Goal: Transaction & Acquisition: Book appointment/travel/reservation

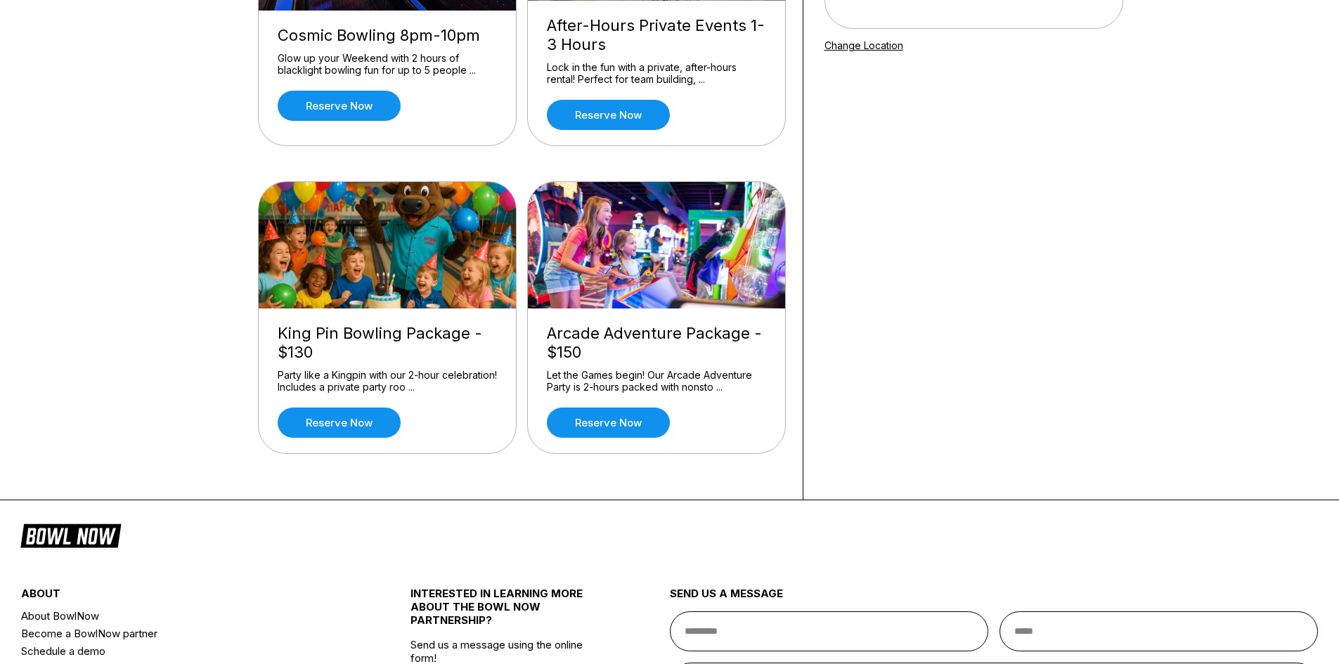
scroll to position [281, 0]
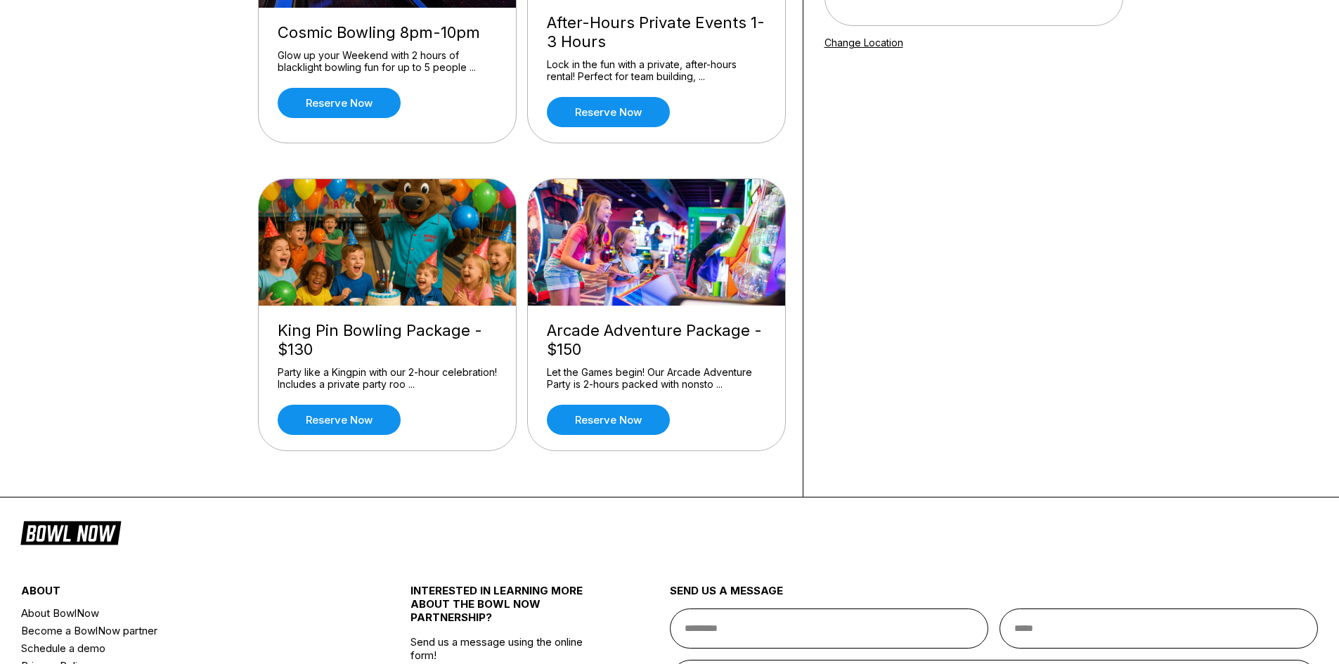
click at [450, 227] on img at bounding box center [388, 242] width 259 height 126
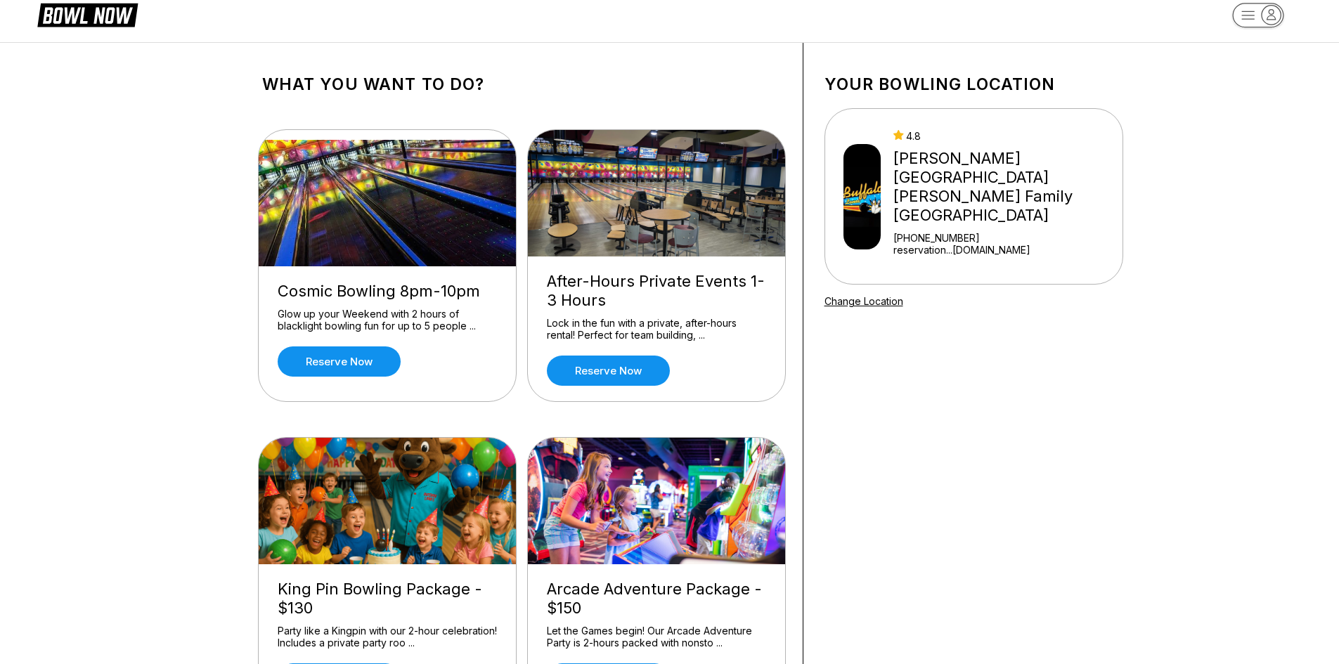
scroll to position [0, 0]
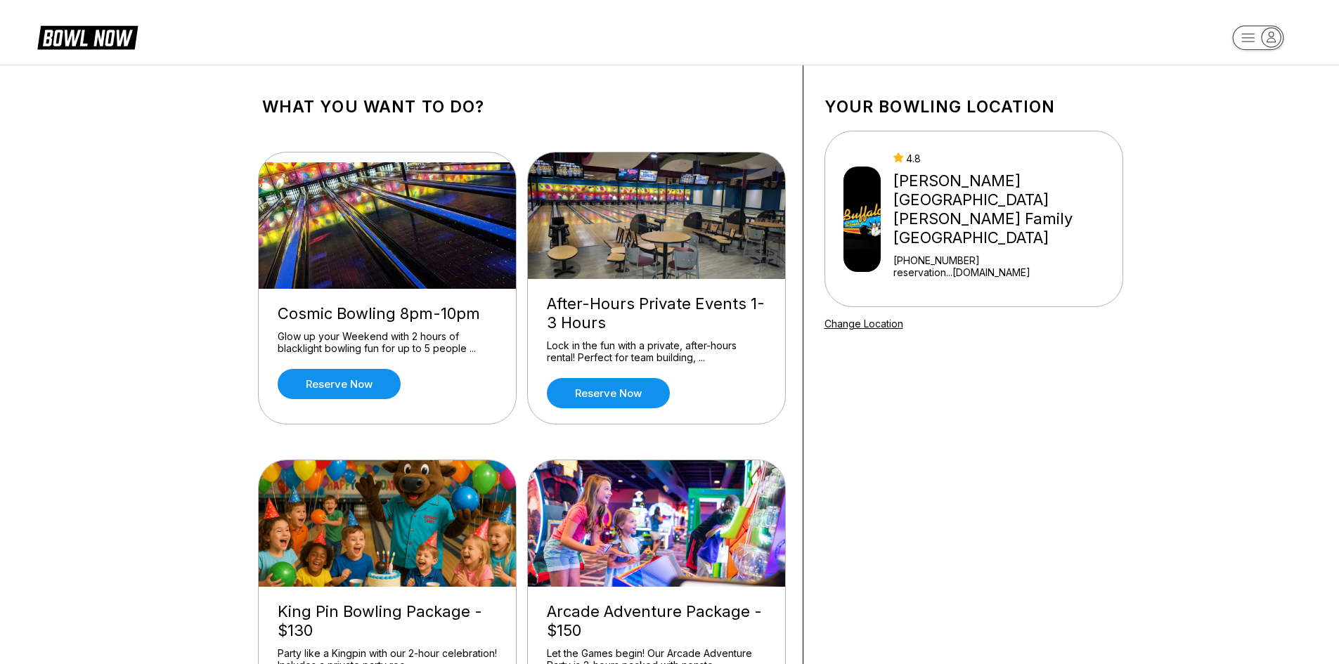
click at [1272, 39] on icon "button" at bounding box center [1270, 37] width 19 height 19
click at [1253, 110] on div "All Bookings" at bounding box center [1258, 104] width 100 height 25
click at [1275, 37] on icon "button" at bounding box center [1270, 37] width 19 height 19
click at [1258, 130] on div "Business Console" at bounding box center [1258, 134] width 100 height 25
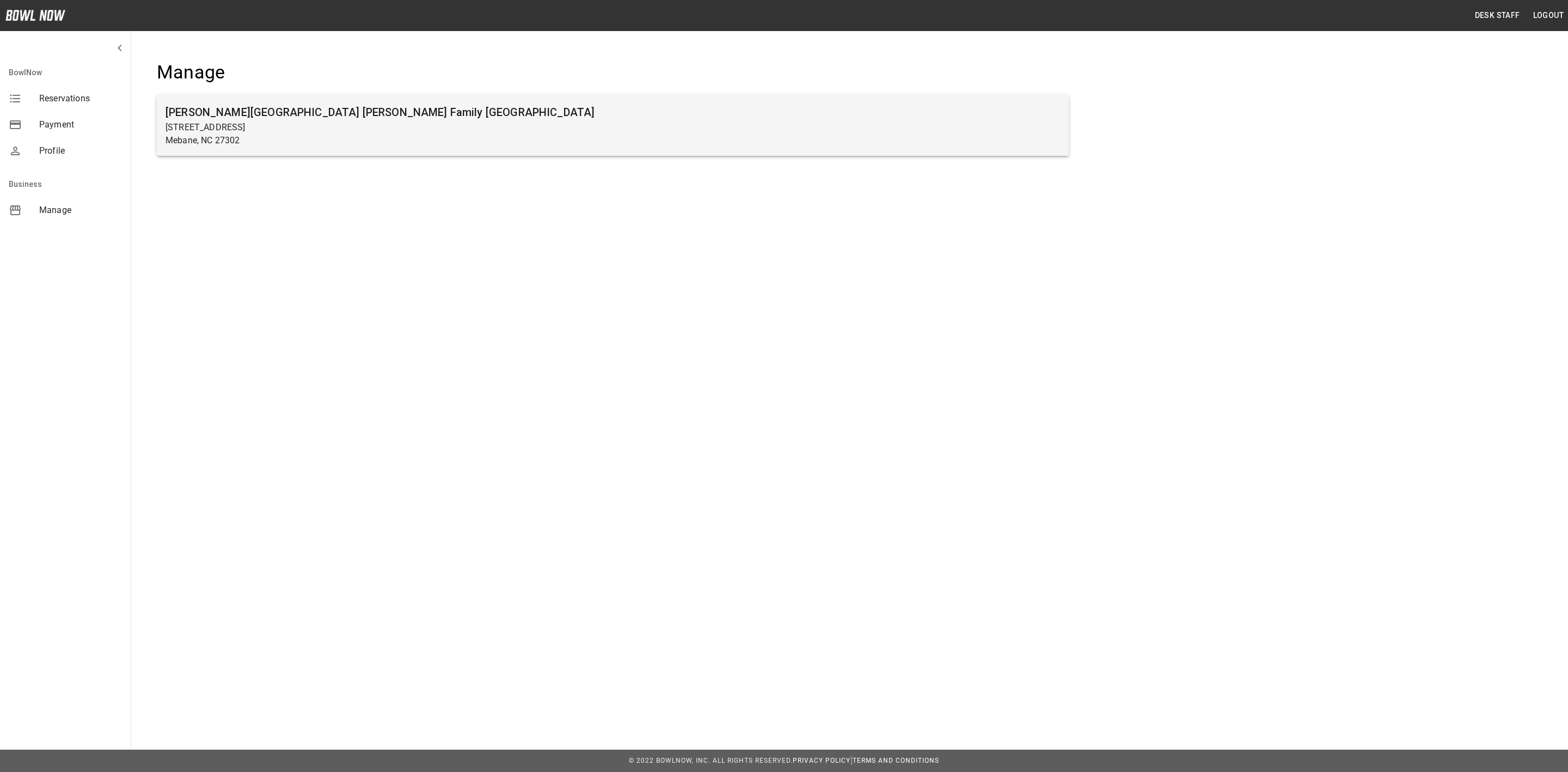
click at [351, 134] on p "Mebane, NC 27302" at bounding box center [613, 140] width 894 height 13
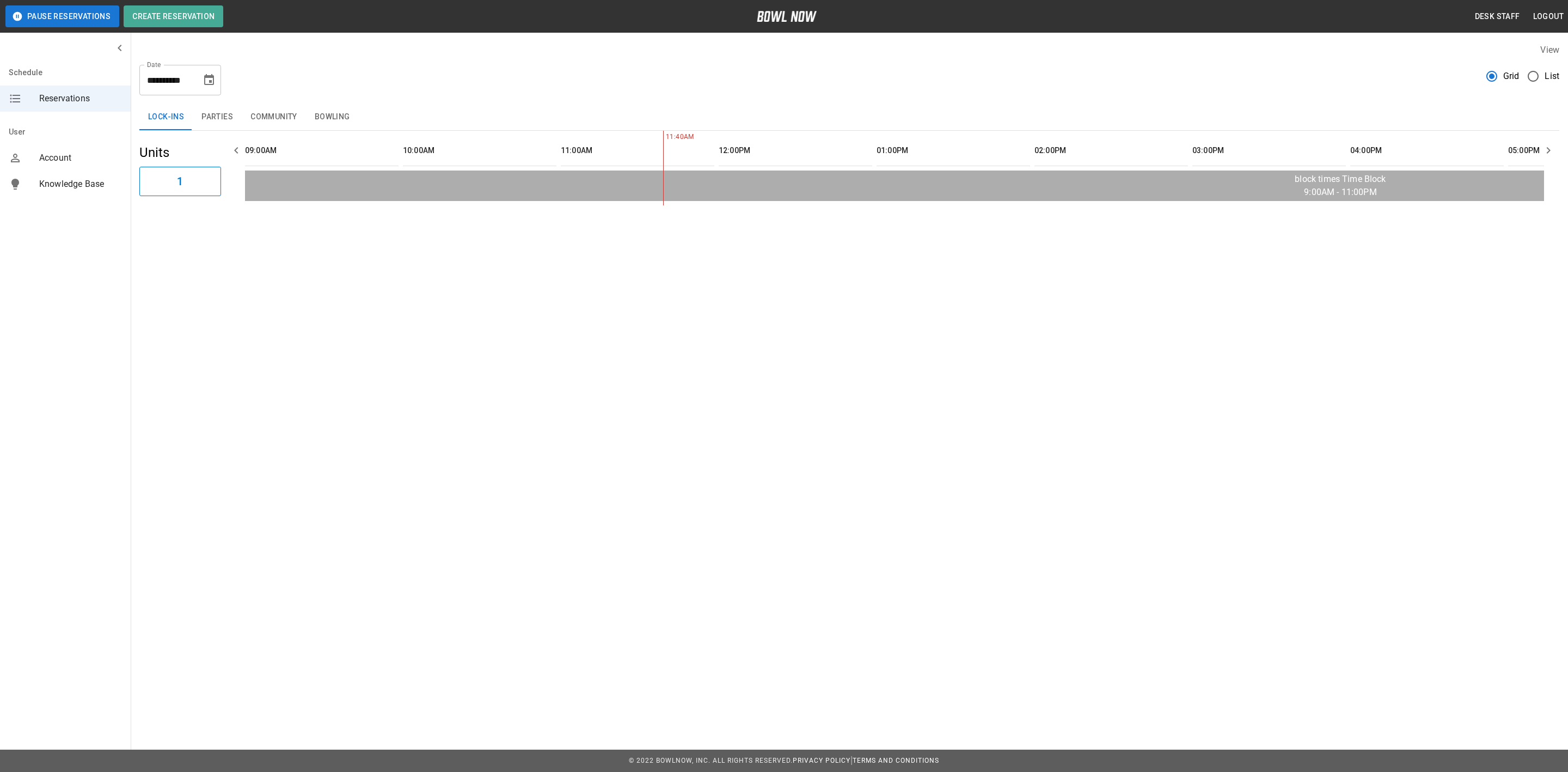
scroll to position [0, 316]
click at [200, 78] on button "Choose date, selected date is Oct 2, 2025" at bounding box center [209, 80] width 22 height 22
click at [233, 115] on icon "Next month" at bounding box center [238, 112] width 13 height 13
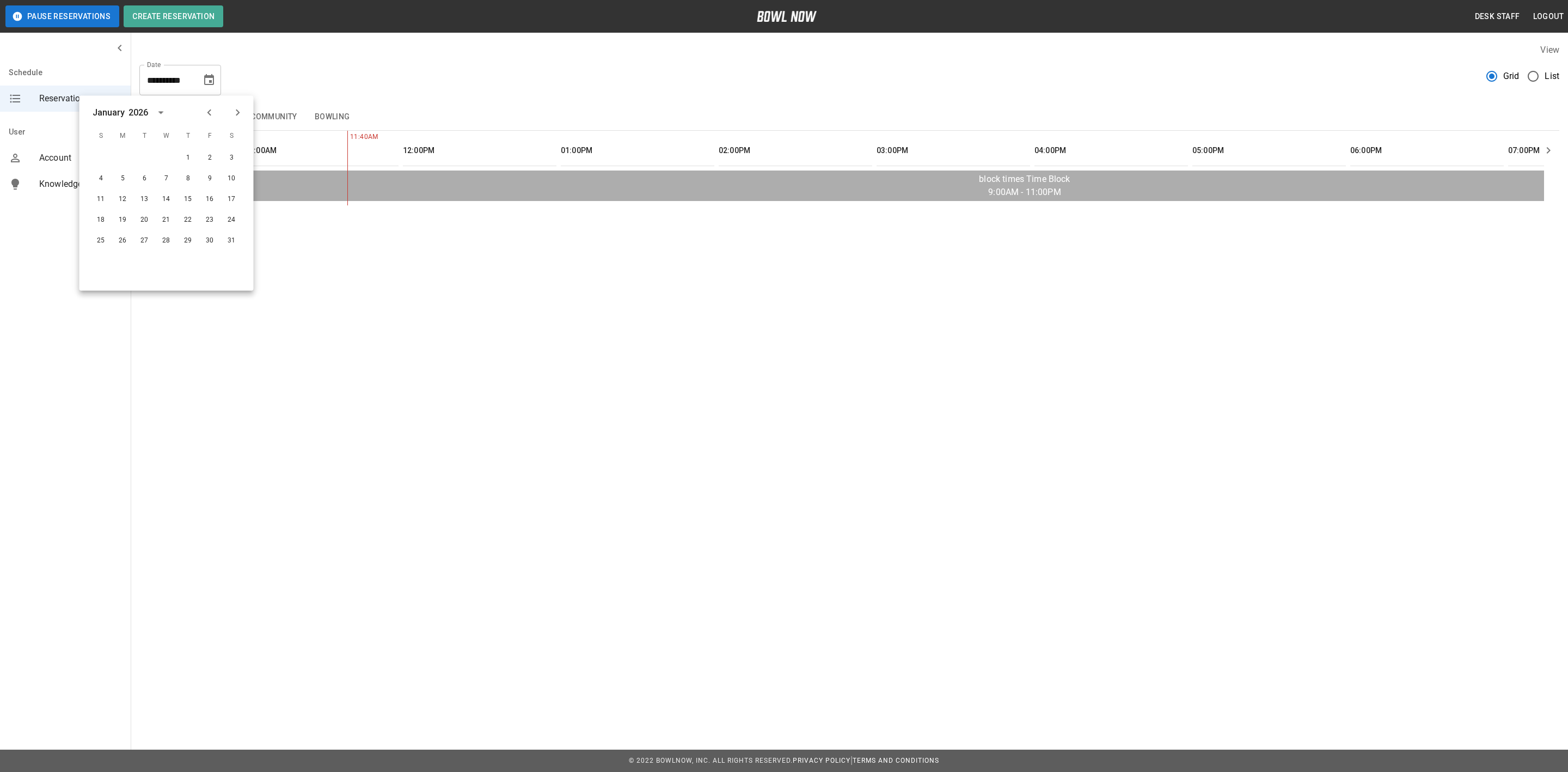
click at [216, 115] on button "Previous month" at bounding box center [210, 112] width 19 height 19
click at [215, 115] on icon "Previous month" at bounding box center [209, 112] width 13 height 13
click at [206, 107] on icon "Previous month" at bounding box center [209, 112] width 13 height 13
click at [242, 109] on icon "Next month" at bounding box center [238, 112] width 13 height 13
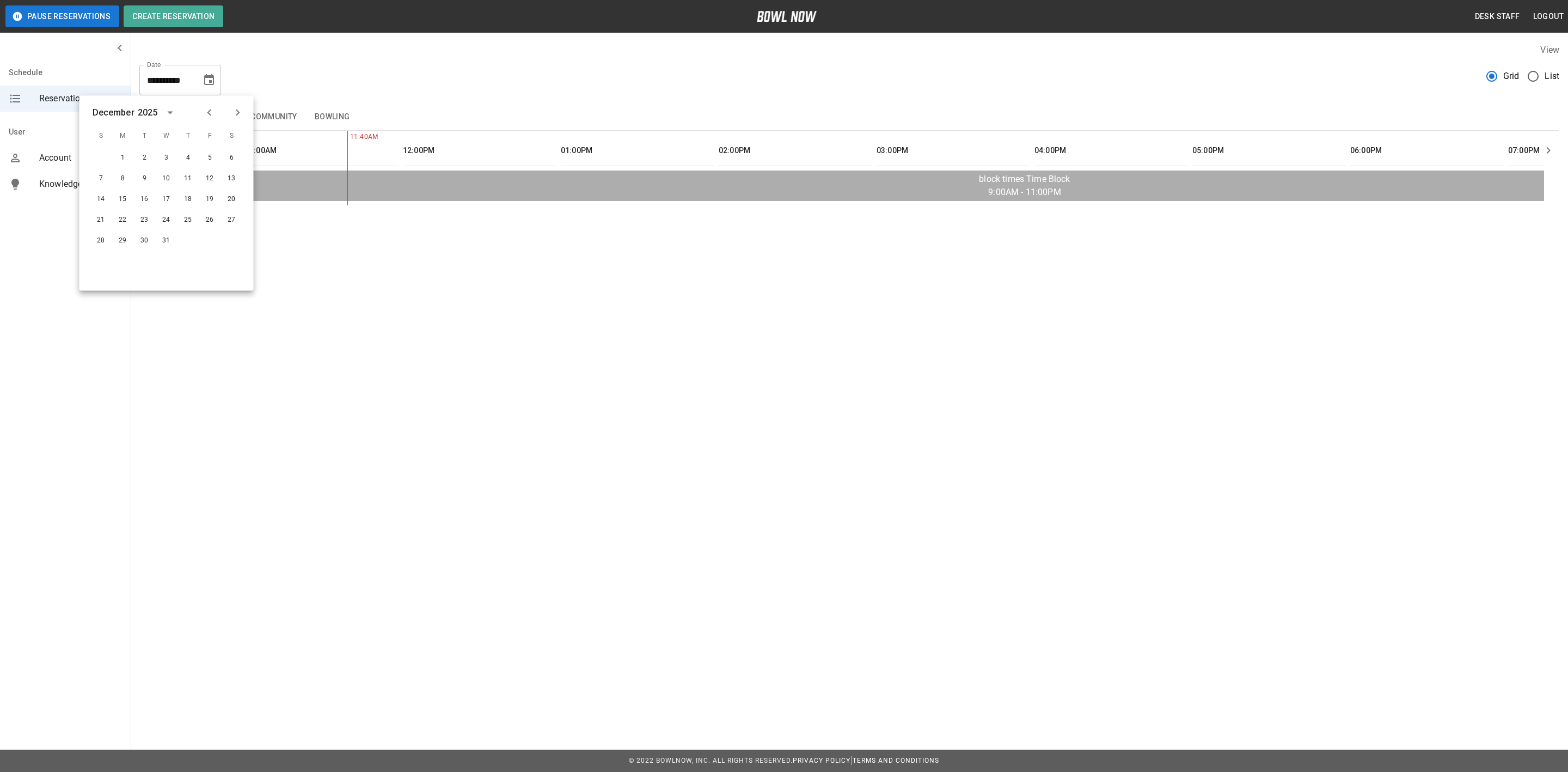
click at [242, 109] on icon "Next month" at bounding box center [238, 112] width 13 height 13
click at [212, 112] on icon "Previous month" at bounding box center [209, 112] width 13 height 13
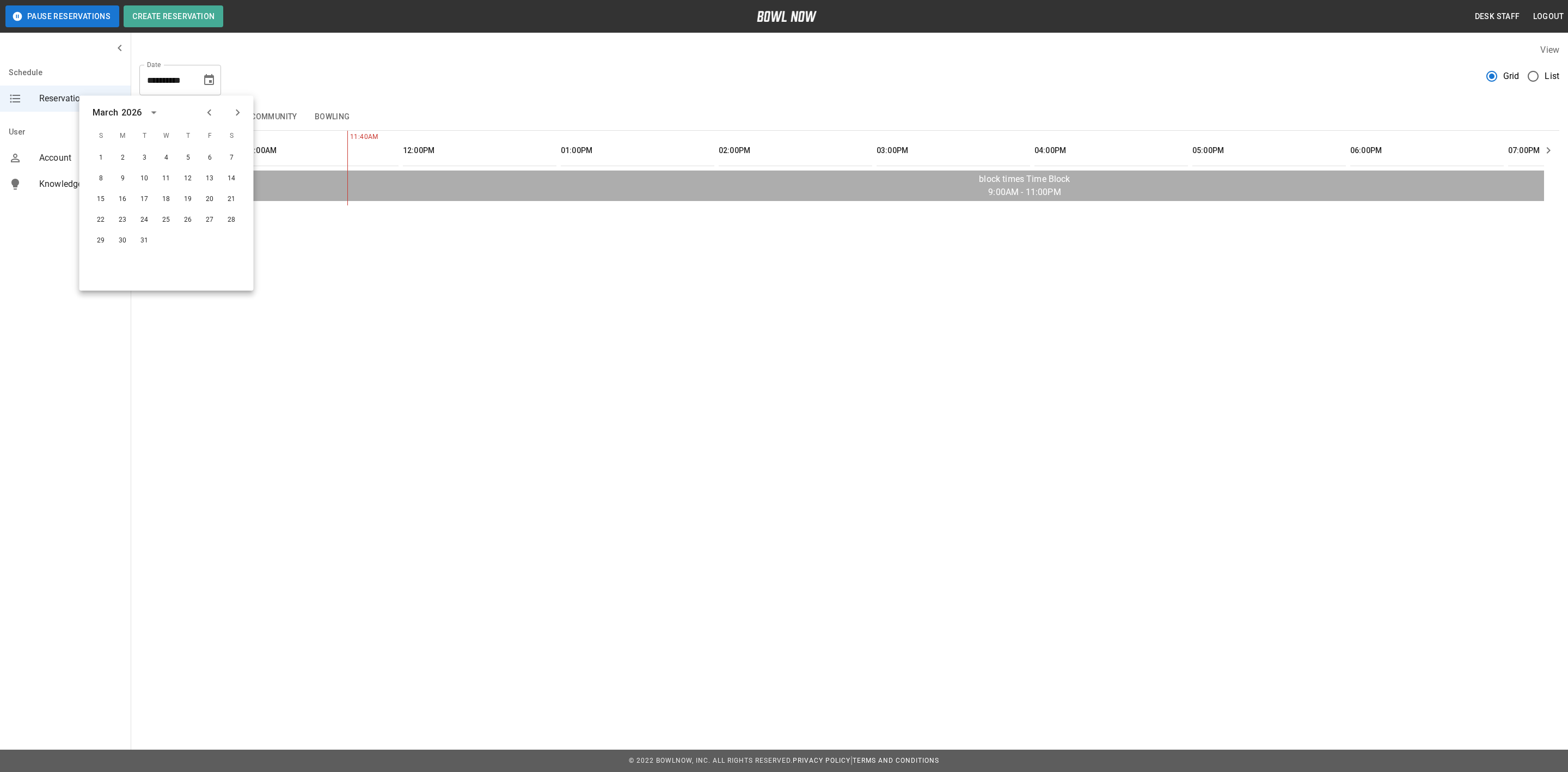
click at [546, 56] on div "**********" at bounding box center [849, 75] width 1419 height 40
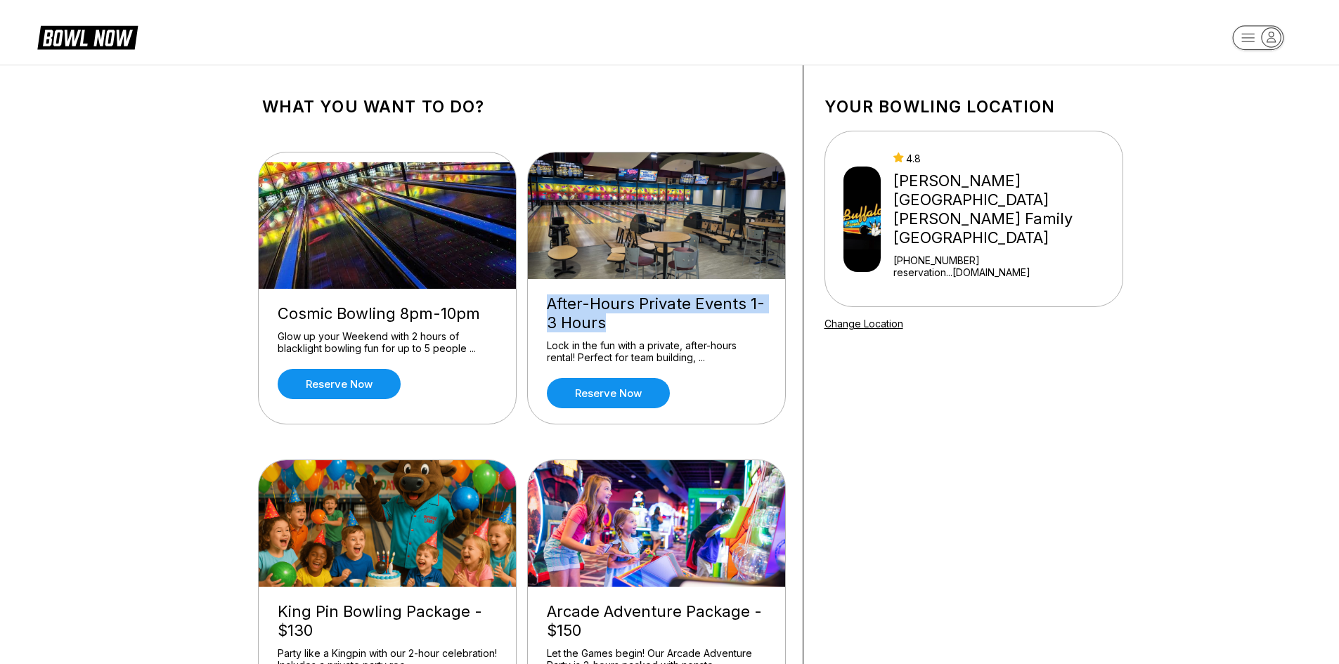
drag, startPoint x: 545, startPoint y: 301, endPoint x: 649, endPoint y: 316, distance: 105.7
click at [657, 321] on div "After-Hours Private Events 1-3 Hours Lock in the fun with a private, after-hour…" at bounding box center [656, 351] width 257 height 145
click at [561, 305] on div "After-Hours Private Events 1-3 Hours" at bounding box center [656, 313] width 219 height 38
drag, startPoint x: 541, startPoint y: 302, endPoint x: 769, endPoint y: 325, distance: 228.8
click at [769, 325] on div "After-Hours Private Events 1-3 Hours Lock in the fun with a private, after-hour…" at bounding box center [656, 351] width 257 height 145
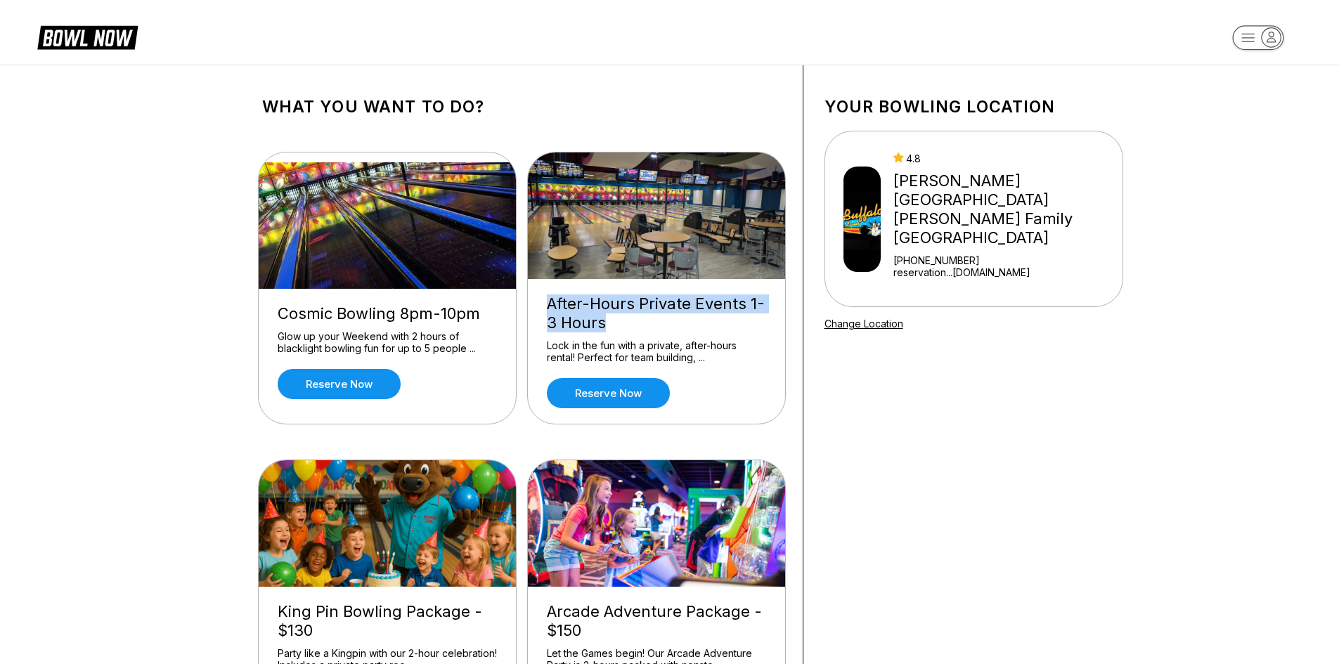
click at [628, 324] on div "After-Hours Private Events 1-3 Hours" at bounding box center [656, 313] width 219 height 38
click at [620, 393] on link "Reserve now" at bounding box center [608, 393] width 123 height 30
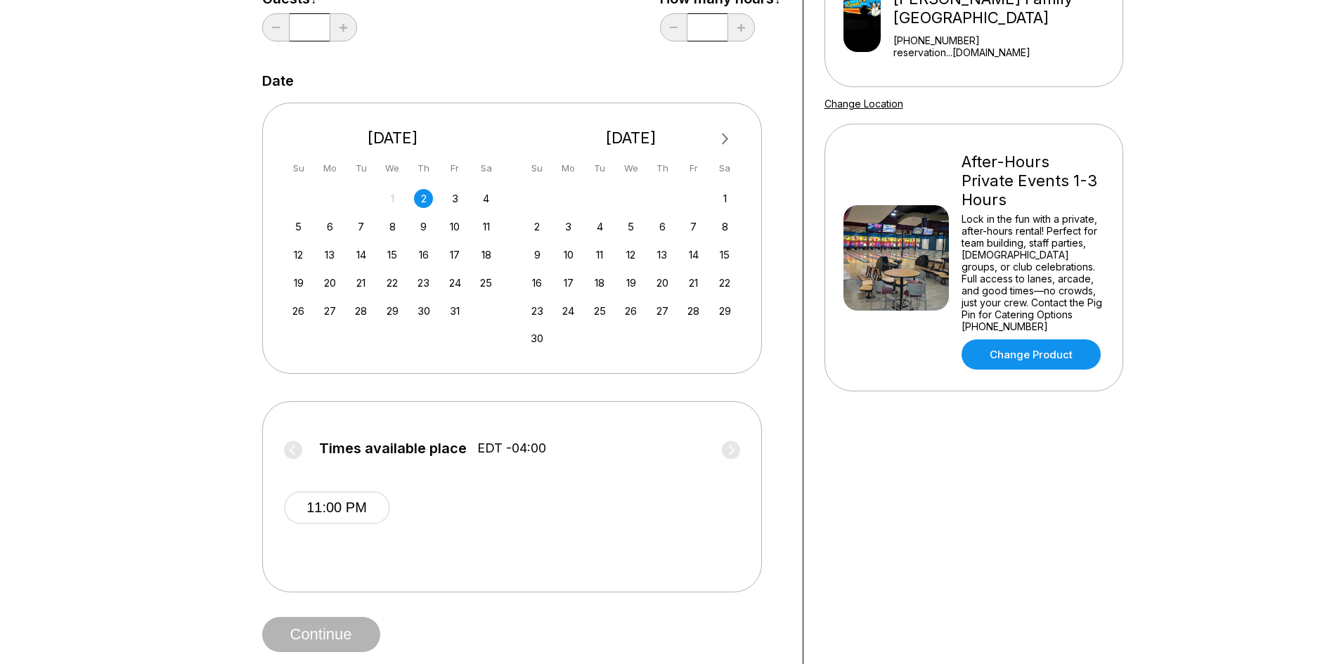
scroll to position [211, 0]
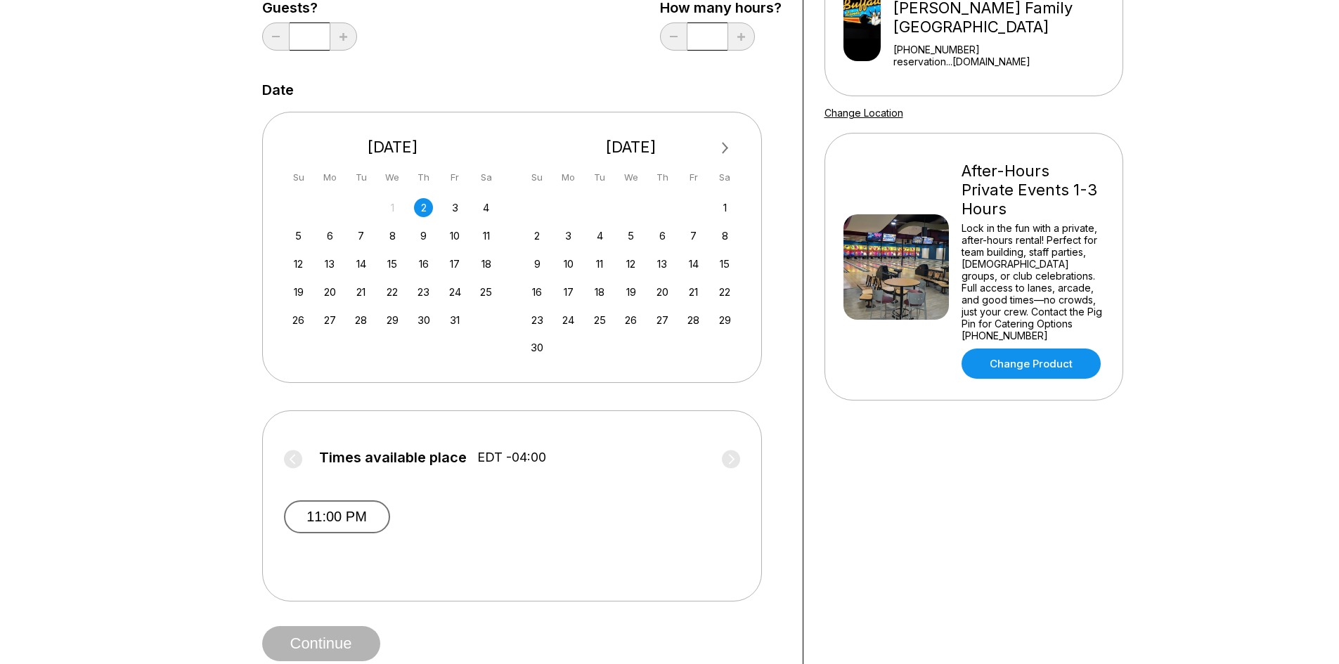
click at [356, 517] on button "11:00 PM" at bounding box center [337, 516] width 106 height 33
click at [353, 625] on div "Choose your Date and time You’ve selected After-Hours Private Events 1-3 Hours …" at bounding box center [521, 269] width 519 height 786
click at [349, 647] on button "Continue" at bounding box center [321, 643] width 118 height 35
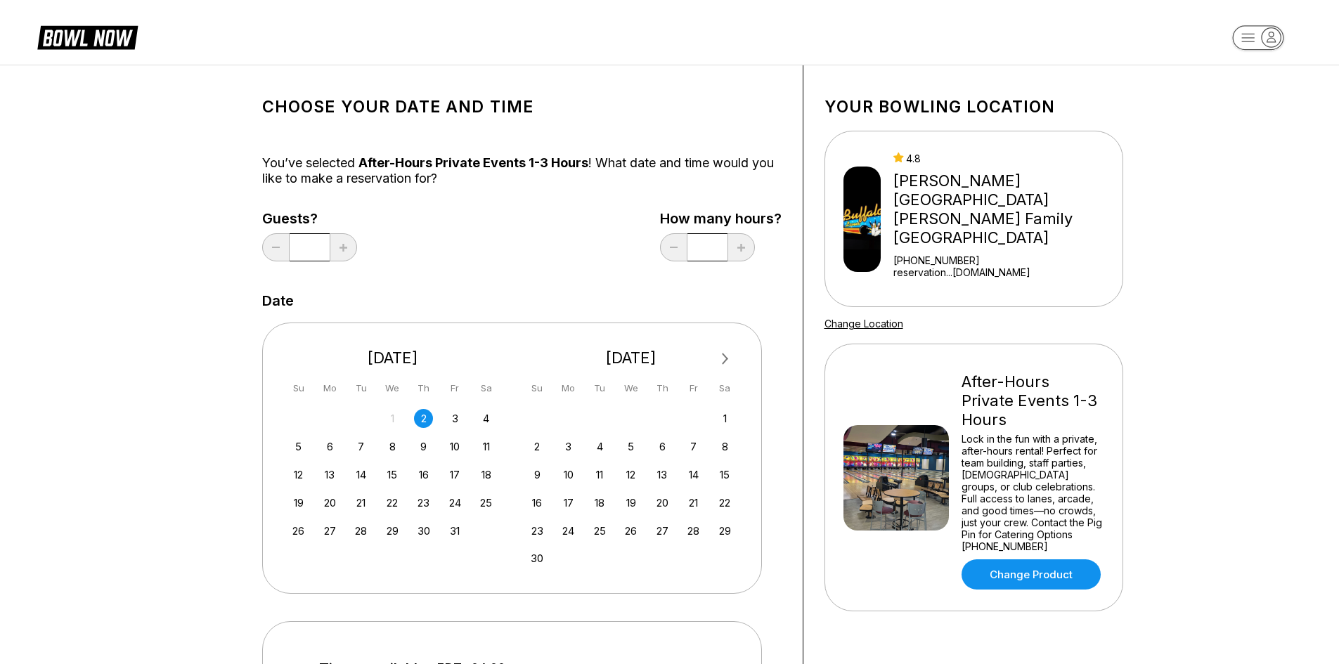
click at [321, 247] on input "*" at bounding box center [309, 247] width 40 height 28
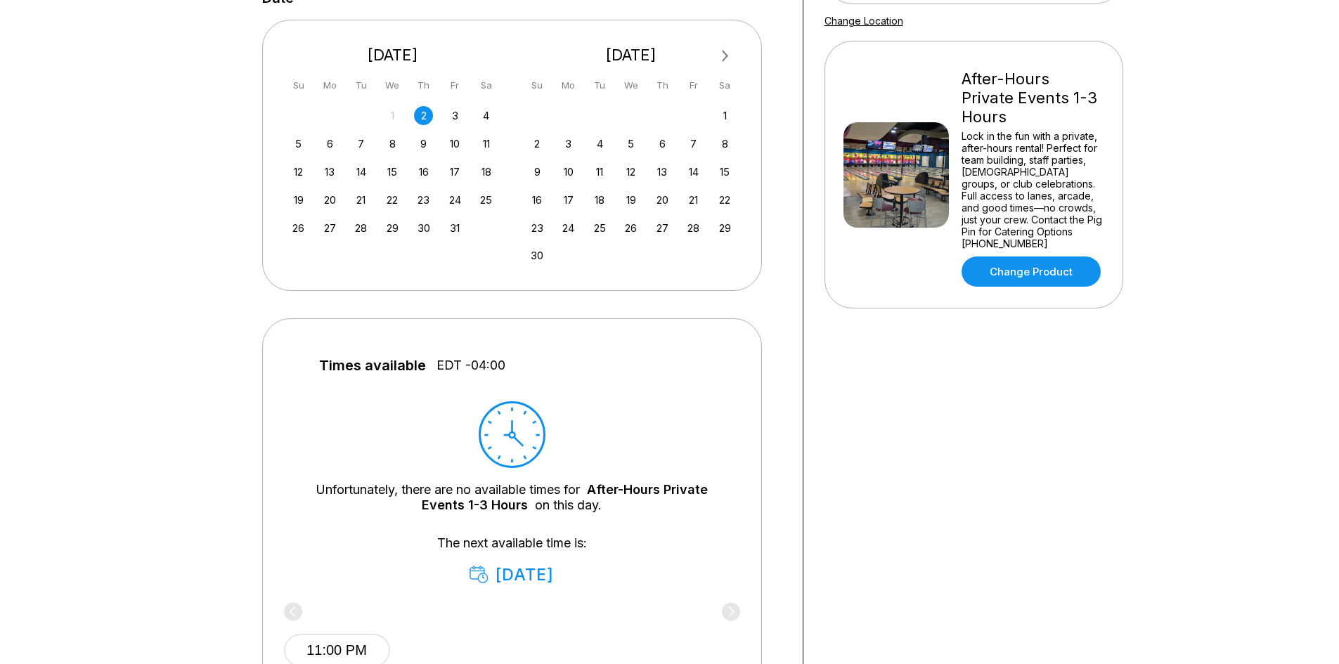
scroll to position [492, 0]
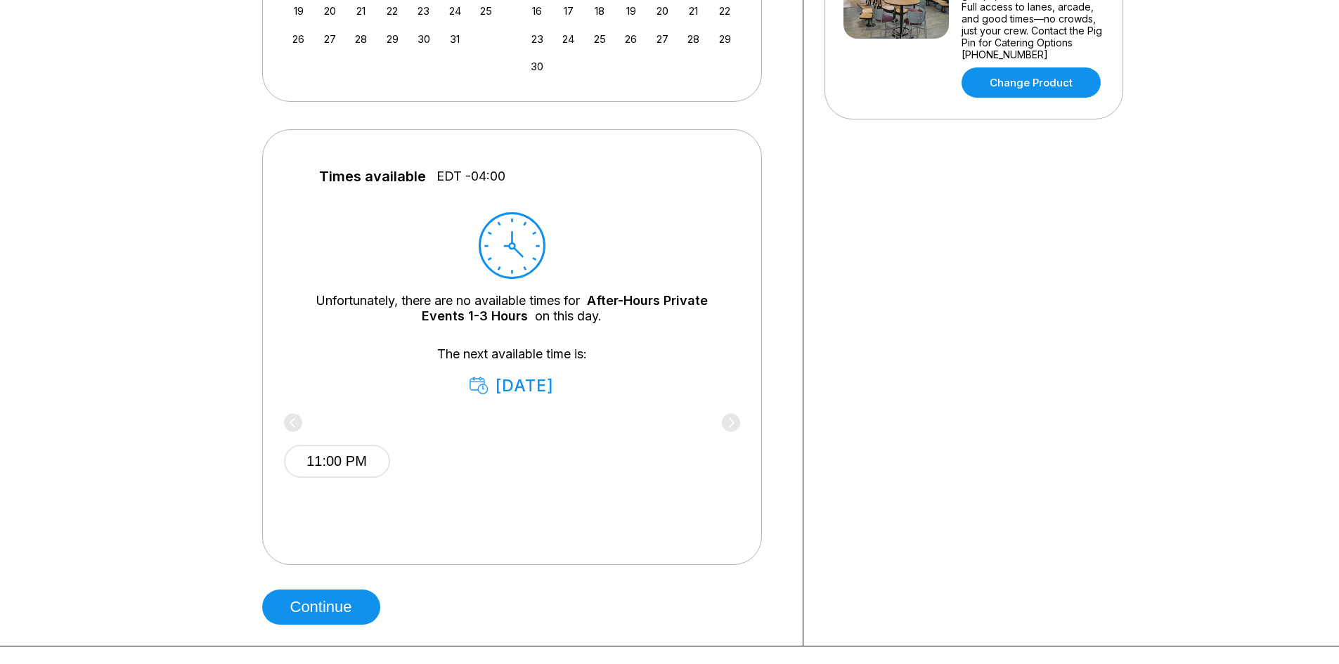
drag, startPoint x: 594, startPoint y: 388, endPoint x: 451, endPoint y: 389, distance: 143.3
click at [451, 389] on div "The next available time is: October 03" at bounding box center [512, 370] width 414 height 49
drag, startPoint x: 589, startPoint y: 295, endPoint x: 524, endPoint y: 312, distance: 66.8
click at [524, 312] on div "Unfortunately, there are no available times for After-Hours Private Events 1-3 …" at bounding box center [512, 308] width 414 height 31
click at [616, 333] on div "Unfortunately, there are no available times for After-Hours Private Events 1-3 …" at bounding box center [512, 303] width 456 height 183
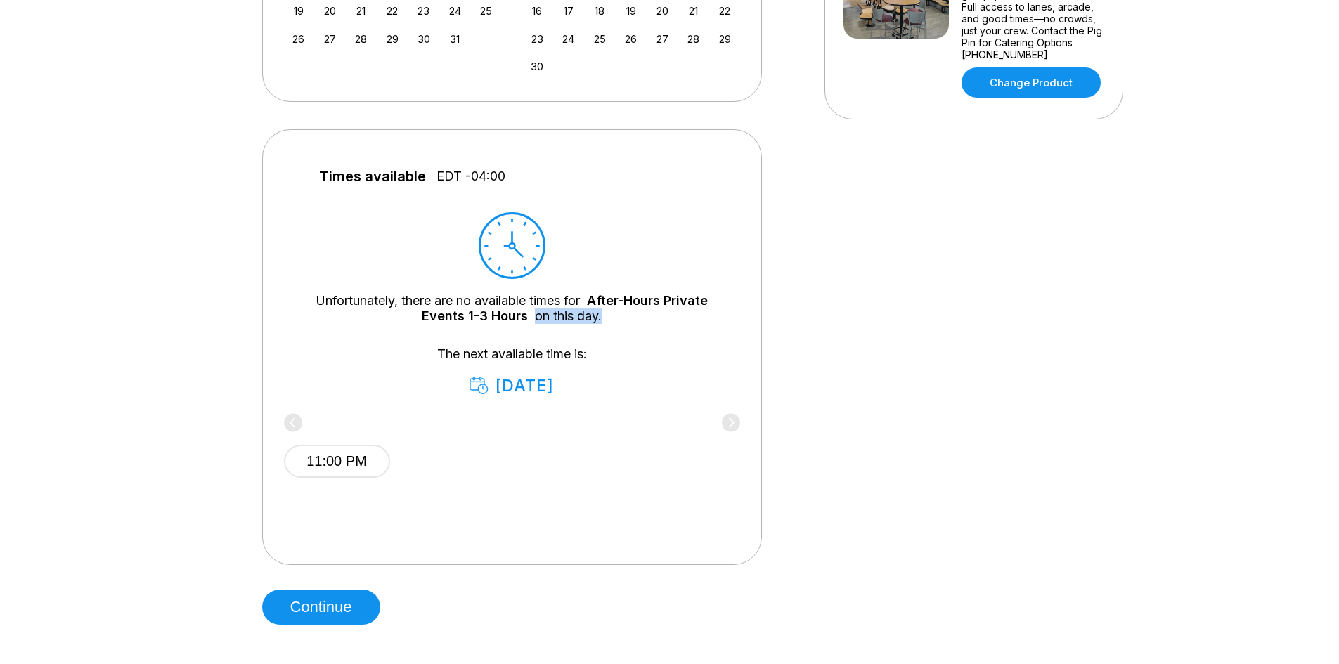
drag, startPoint x: 535, startPoint y: 318, endPoint x: 613, endPoint y: 321, distance: 78.0
click at [615, 320] on div "Unfortunately, there are no available times for After-Hours Private Events 1-3 …" at bounding box center [512, 308] width 414 height 31
drag, startPoint x: 586, startPoint y: 316, endPoint x: 593, endPoint y: 315, distance: 7.1
click at [586, 316] on div "Unfortunately, there are no available times for After-Hours Private Events 1-3 …" at bounding box center [512, 308] width 414 height 31
drag, startPoint x: 615, startPoint y: 314, endPoint x: 528, endPoint y: 320, distance: 86.6
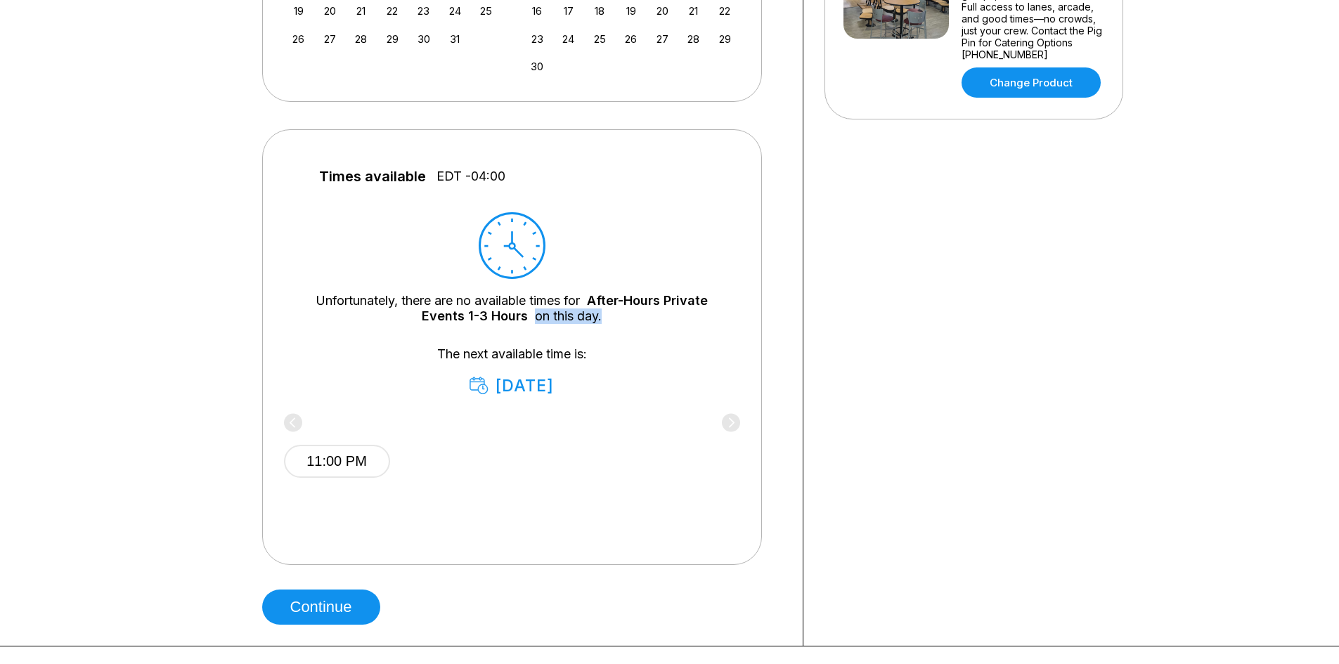
click at [528, 320] on div "Unfortunately, there are no available times for After-Hours Private Events 1-3 …" at bounding box center [512, 308] width 414 height 31
click at [545, 314] on div "Unfortunately, there are no available times for After-Hours Private Events 1-3 …" at bounding box center [512, 308] width 414 height 31
drag, startPoint x: 535, startPoint y: 318, endPoint x: 617, endPoint y: 321, distance: 82.3
click at [617, 321] on div "Unfortunately, there are no available times for After-Hours Private Events 1-3 …" at bounding box center [512, 308] width 414 height 31
click at [575, 315] on div "Unfortunately, there are no available times for After-Hours Private Events 1-3 …" at bounding box center [512, 308] width 414 height 31
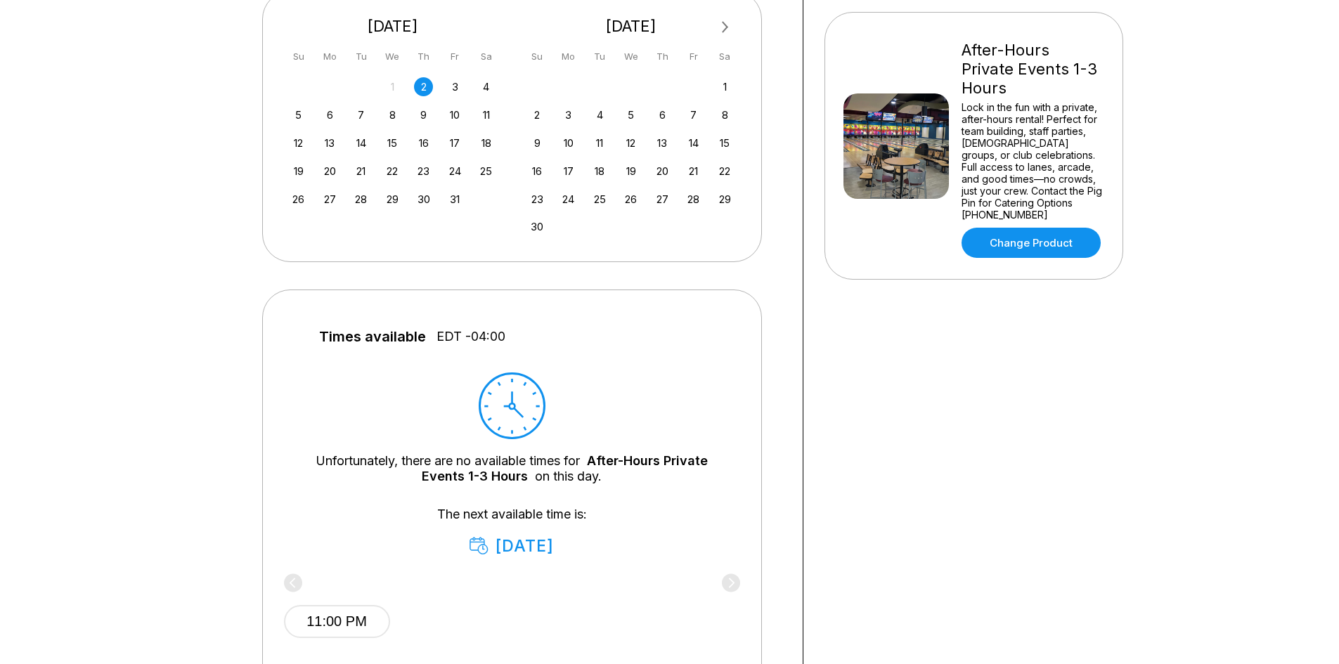
scroll to position [0, 0]
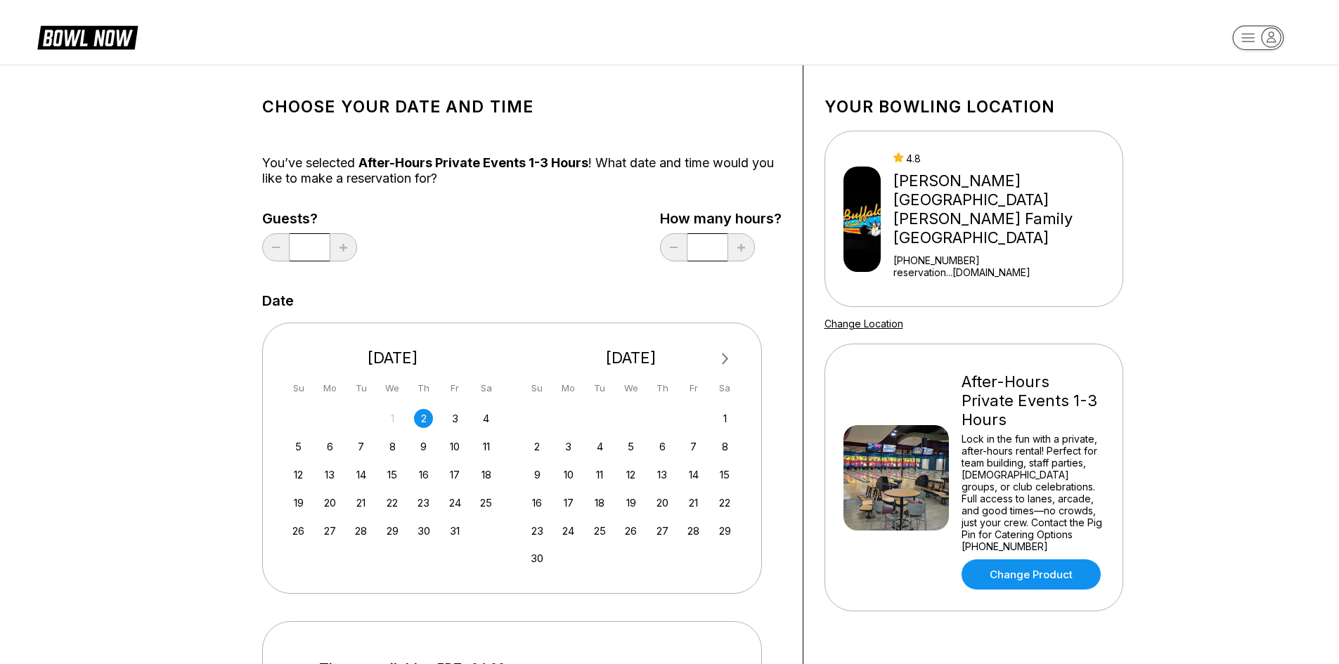
click at [724, 357] on span "Next Month" at bounding box center [724, 359] width 0 height 16
click at [530, 249] on div "Guests? * How many hours? *" at bounding box center [521, 240] width 519 height 58
